Goal: Task Accomplishment & Management: Use online tool/utility

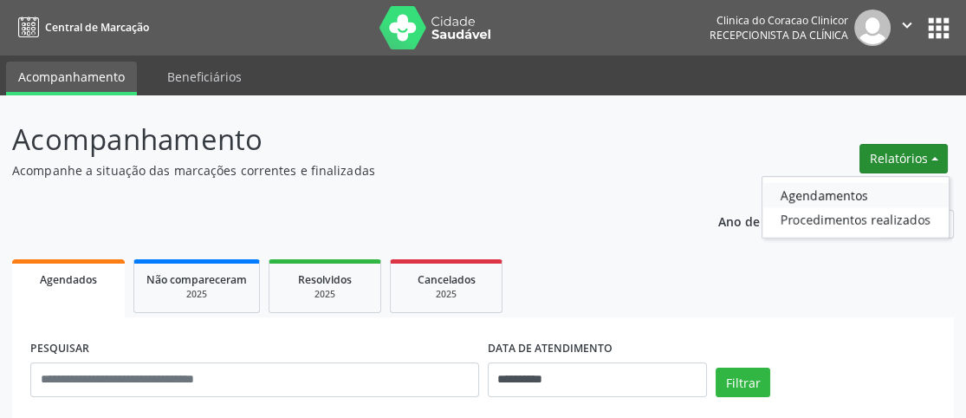
click at [816, 187] on link "Agendamentos" at bounding box center [856, 195] width 186 height 24
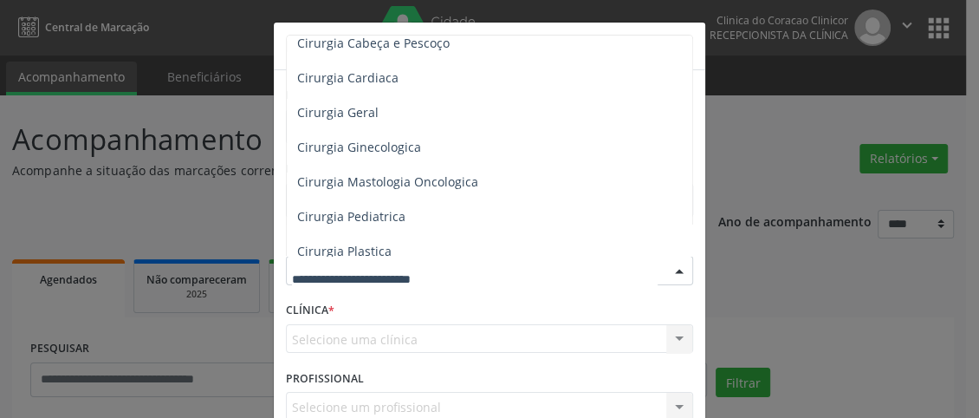
scroll to position [347, 0]
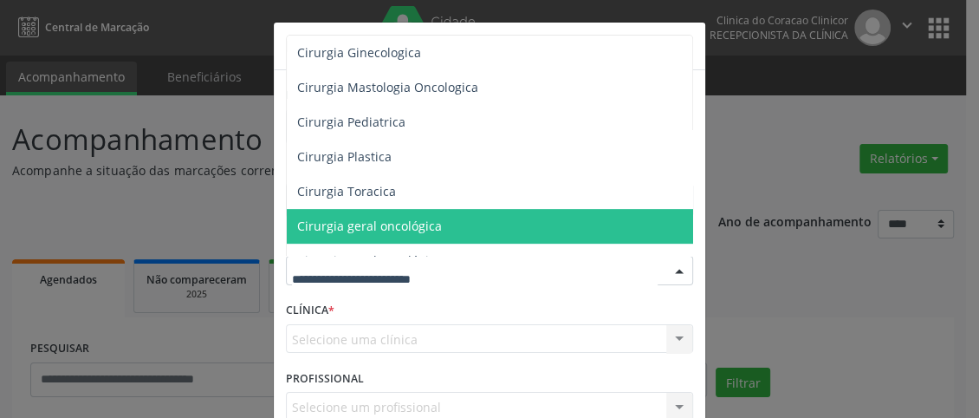
click at [763, 184] on div "Relatório de agendamentos × DATA DE AGENDAMENTO * De ATÉ ESPECIALIDADE Todas as…" at bounding box center [489, 209] width 979 height 418
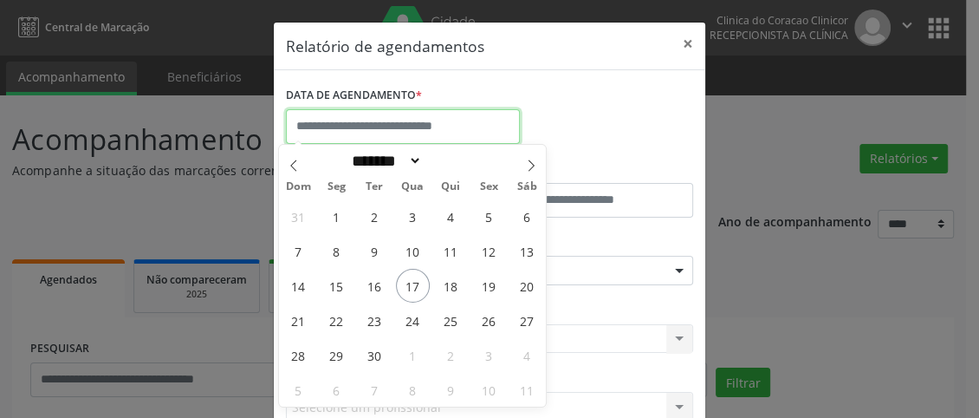
click at [424, 121] on input "text" at bounding box center [403, 126] width 234 height 35
click at [450, 291] on span "18" at bounding box center [451, 286] width 34 height 34
type input "**********"
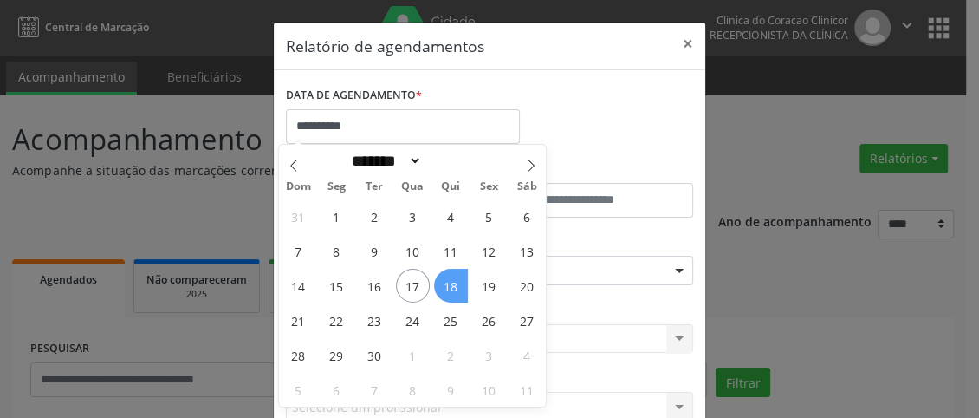
click at [450, 291] on span "18" at bounding box center [451, 286] width 34 height 34
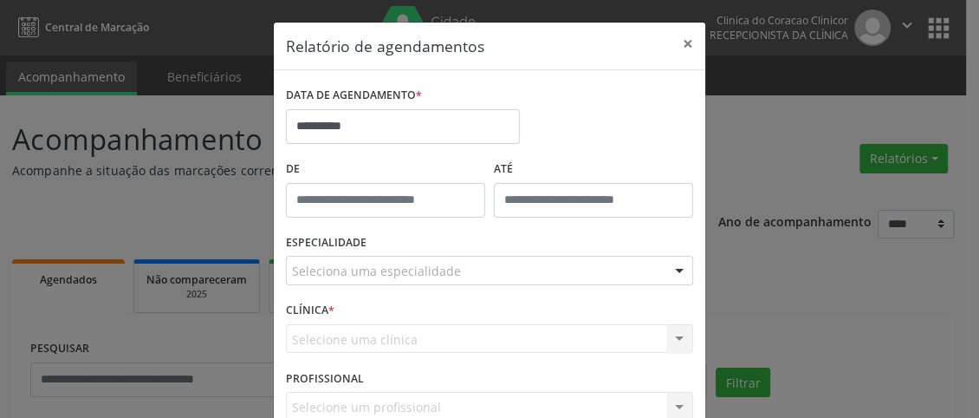
click at [402, 279] on div "Seleciona uma especialidade" at bounding box center [489, 270] width 407 height 29
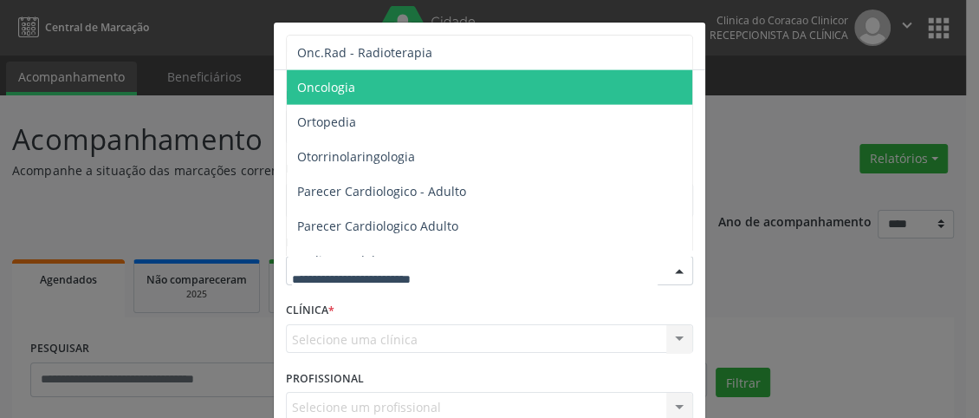
scroll to position [2253, 0]
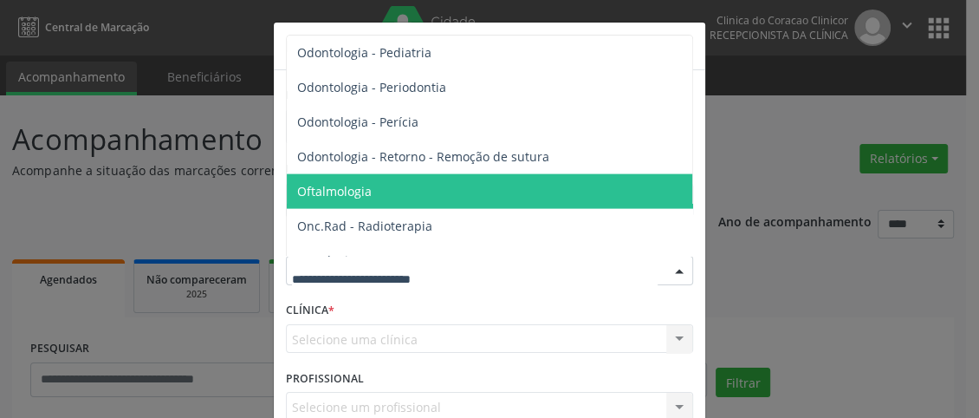
click at [380, 184] on span "Oftalmologia" at bounding box center [491, 191] width 408 height 35
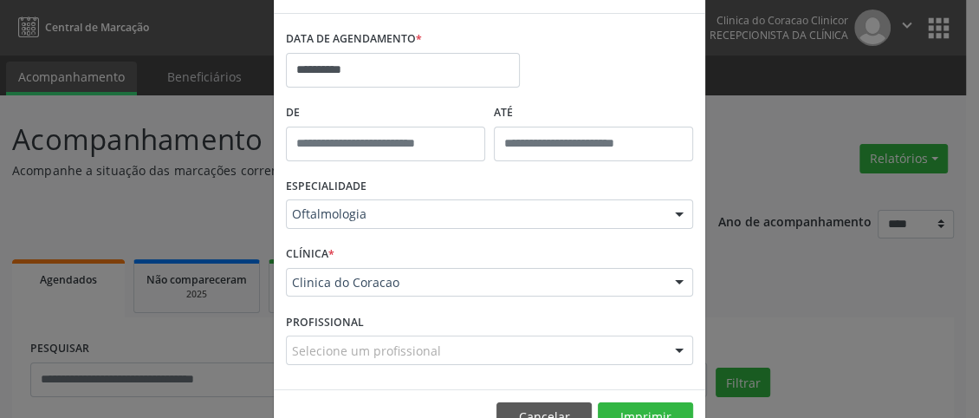
scroll to position [103, 0]
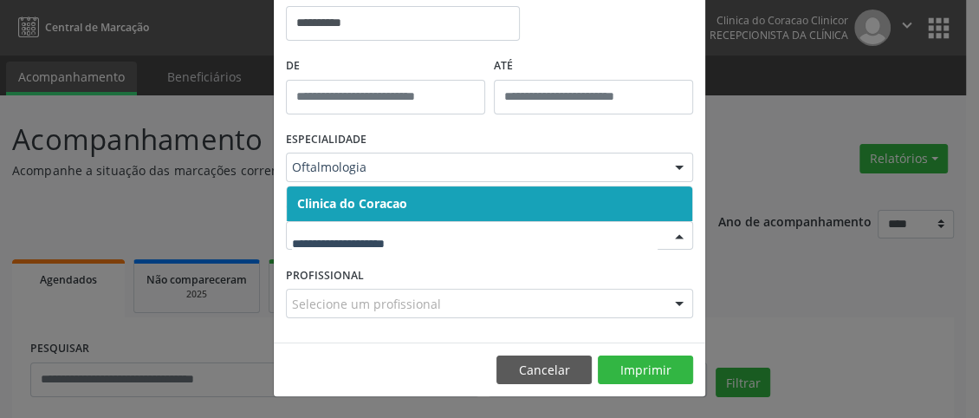
click at [398, 196] on span "Clinica do Coracao" at bounding box center [352, 203] width 110 height 16
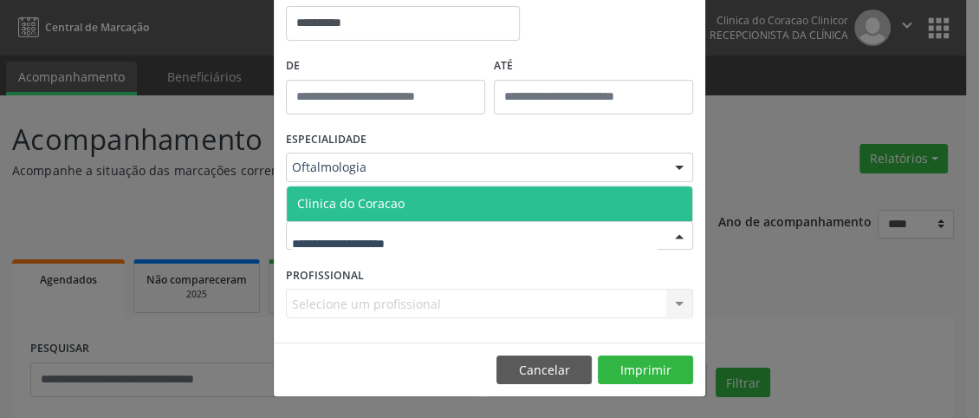
click at [408, 196] on span "Clinica do Coracao" at bounding box center [490, 203] width 406 height 35
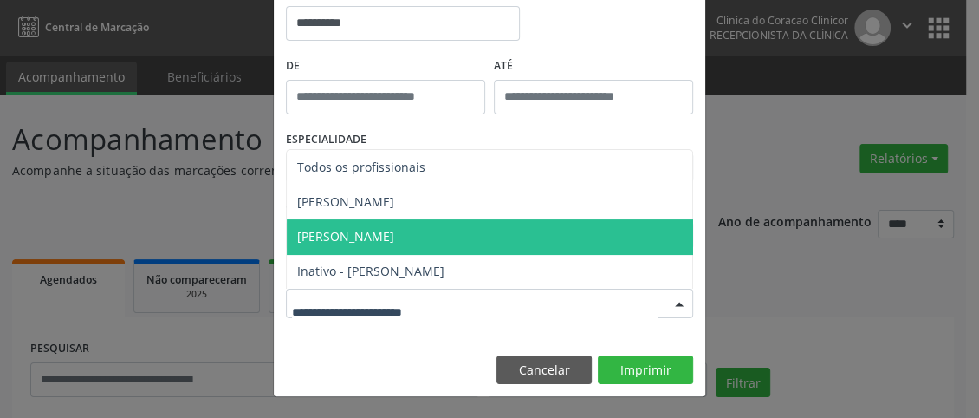
click at [388, 233] on span "[PERSON_NAME]" at bounding box center [345, 236] width 97 height 16
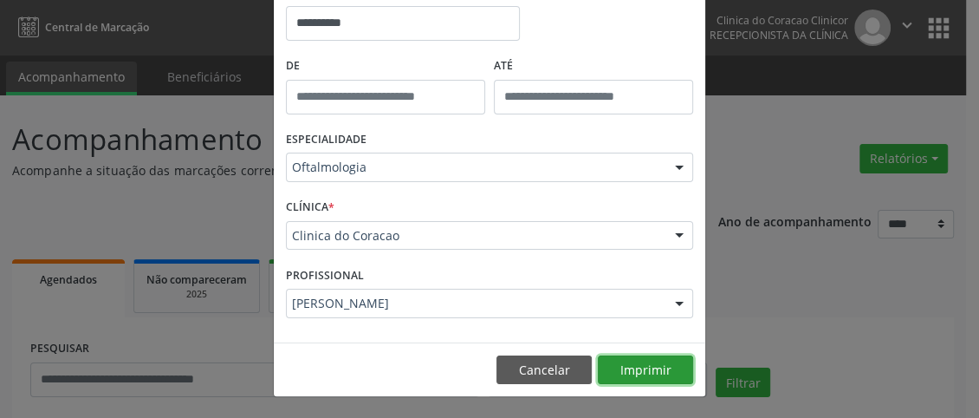
click at [627, 365] on button "Imprimir" at bounding box center [645, 369] width 95 height 29
